Goal: Find specific page/section: Find specific page/section

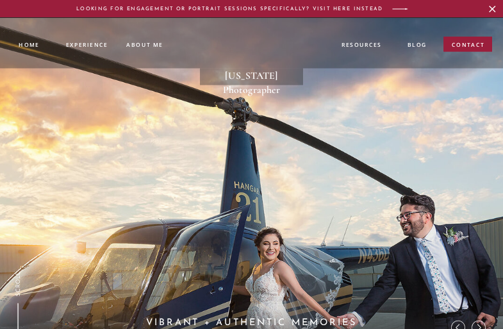
scroll to position [5033, 0]
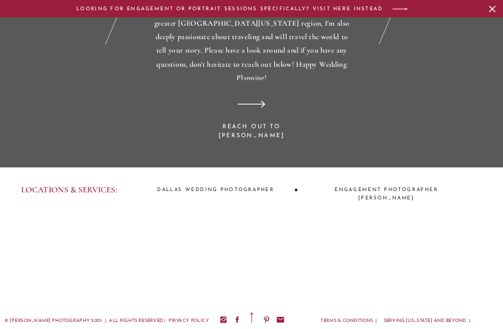
click at [230, 8] on p "LOOKING FOR ENGAGEMENT or PORTRAIT SESSIONS SPECIFICALLY? VISIT HERE INSTEAD" at bounding box center [230, 9] width 310 height 6
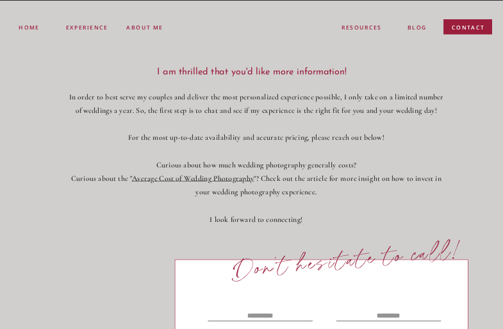
scroll to position [1370, 0]
